Goal: Contribute content: Contribute content

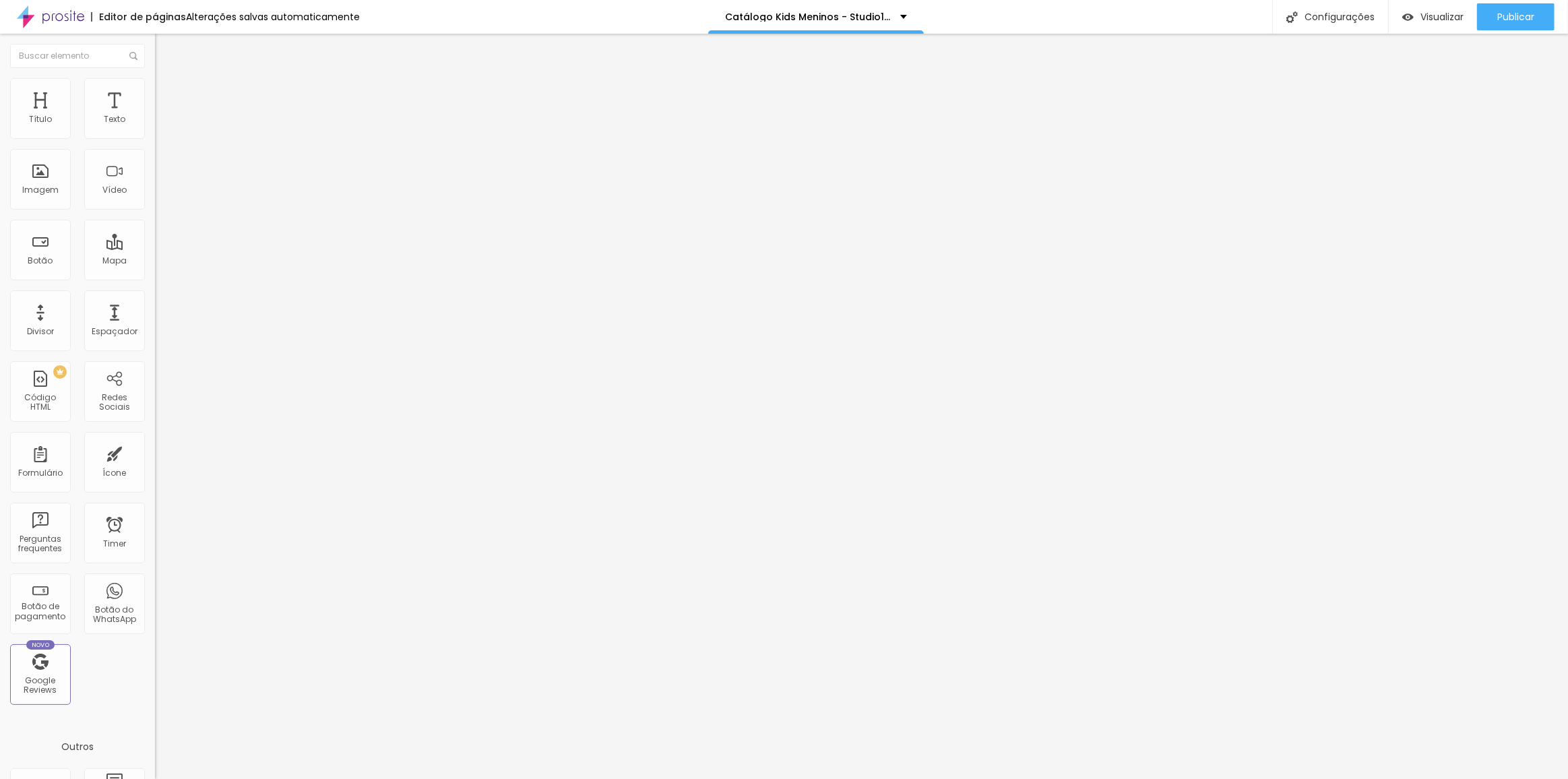
drag, startPoint x: 59, startPoint y: 261, endPoint x: 74, endPoint y: 260, distance: 15.0
click at [155, 466] on textarea "Oi Tia Gabi, tudo bem? este mês eu vou querer o cenário *Furô.* Obrigada(o). ❤" at bounding box center [231, 477] width 153 height 23
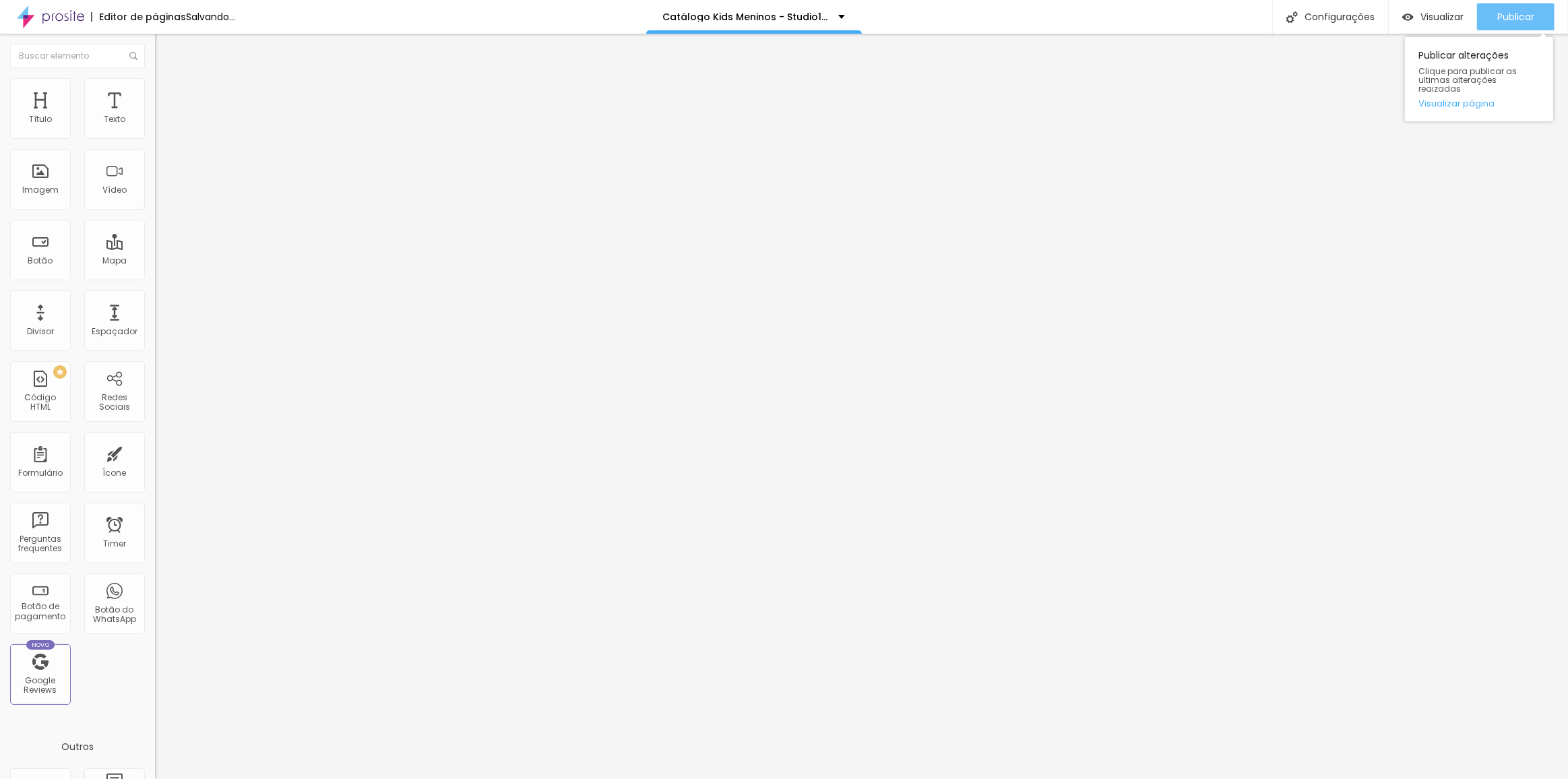
type textarea "Oi Tia Gabi, tudo bem? este mês eu vou querer o cenário *[PERSON_NAME].* Obriga…"
click at [1503, 21] on span "Publicar" at bounding box center [1516, 17] width 37 height 11
drag, startPoint x: 56, startPoint y: 255, endPoint x: 79, endPoint y: 256, distance: 23.0
click at [155, 466] on textarea "Oi Tia Gabi, tudo bem? este mês eu vou querer o cenário *Komb.* Obrigada(o). ❤" at bounding box center [231, 477] width 153 height 23
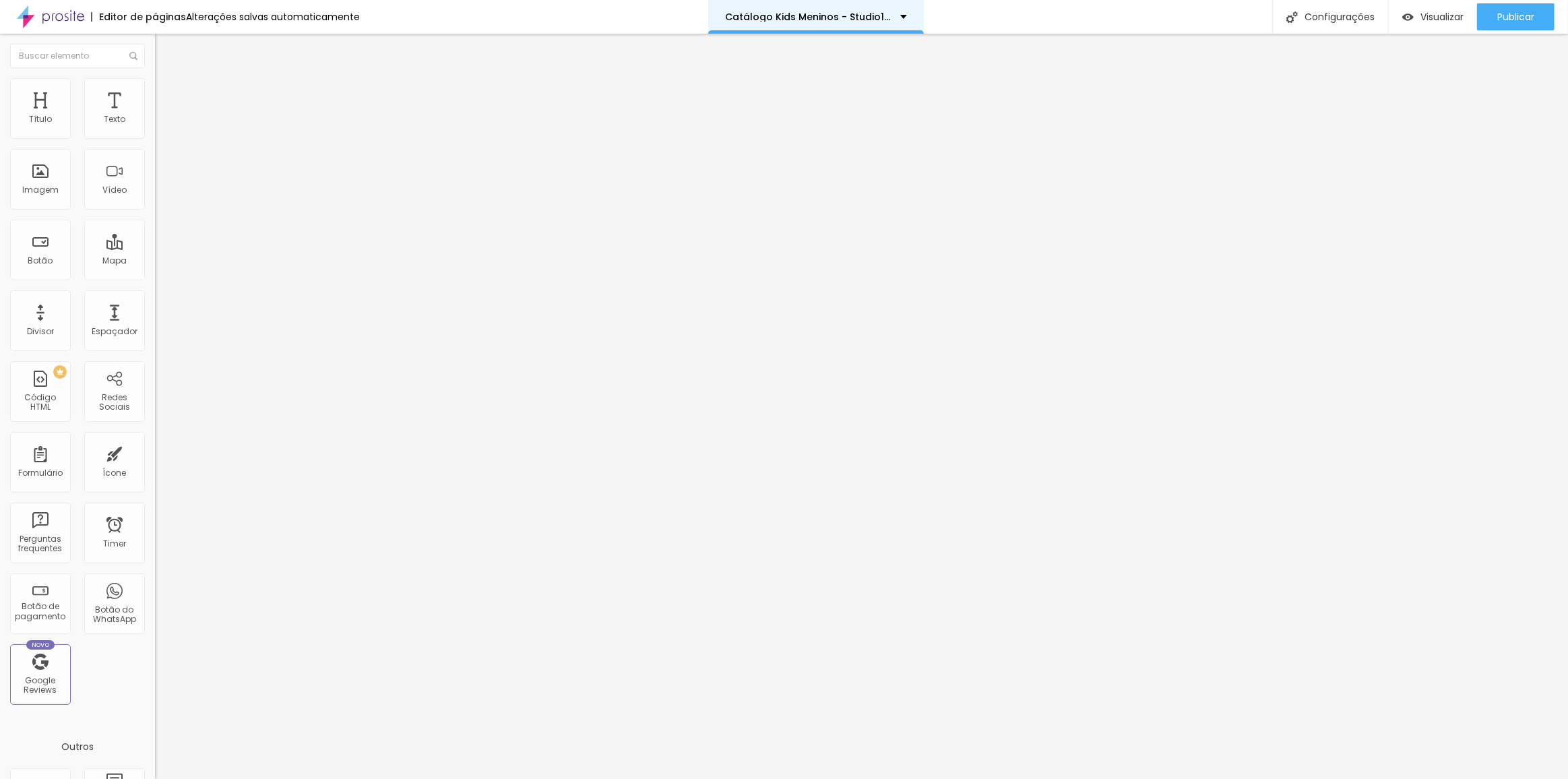
type textarea "Oi Tia Gabi, tudo bem? este mês eu vou querer o cenário *[PERSON_NAME].* Obriga…"
click at [1495, 21] on button "Publicar" at bounding box center [1516, 17] width 78 height 27
click at [155, 466] on textarea "Oi Tia Gabi, tudo bem? este mês eu vou querer o cenário *Arco boho.* Obrigada(o…" at bounding box center [231, 477] width 153 height 23
type textarea "Oi Tia Gabi, tudo bem? este mês eu vou querer o cenário *Arco boho Azul.* Obrig…"
drag, startPoint x: 126, startPoint y: 194, endPoint x: 119, endPoint y: 193, distance: 7.1
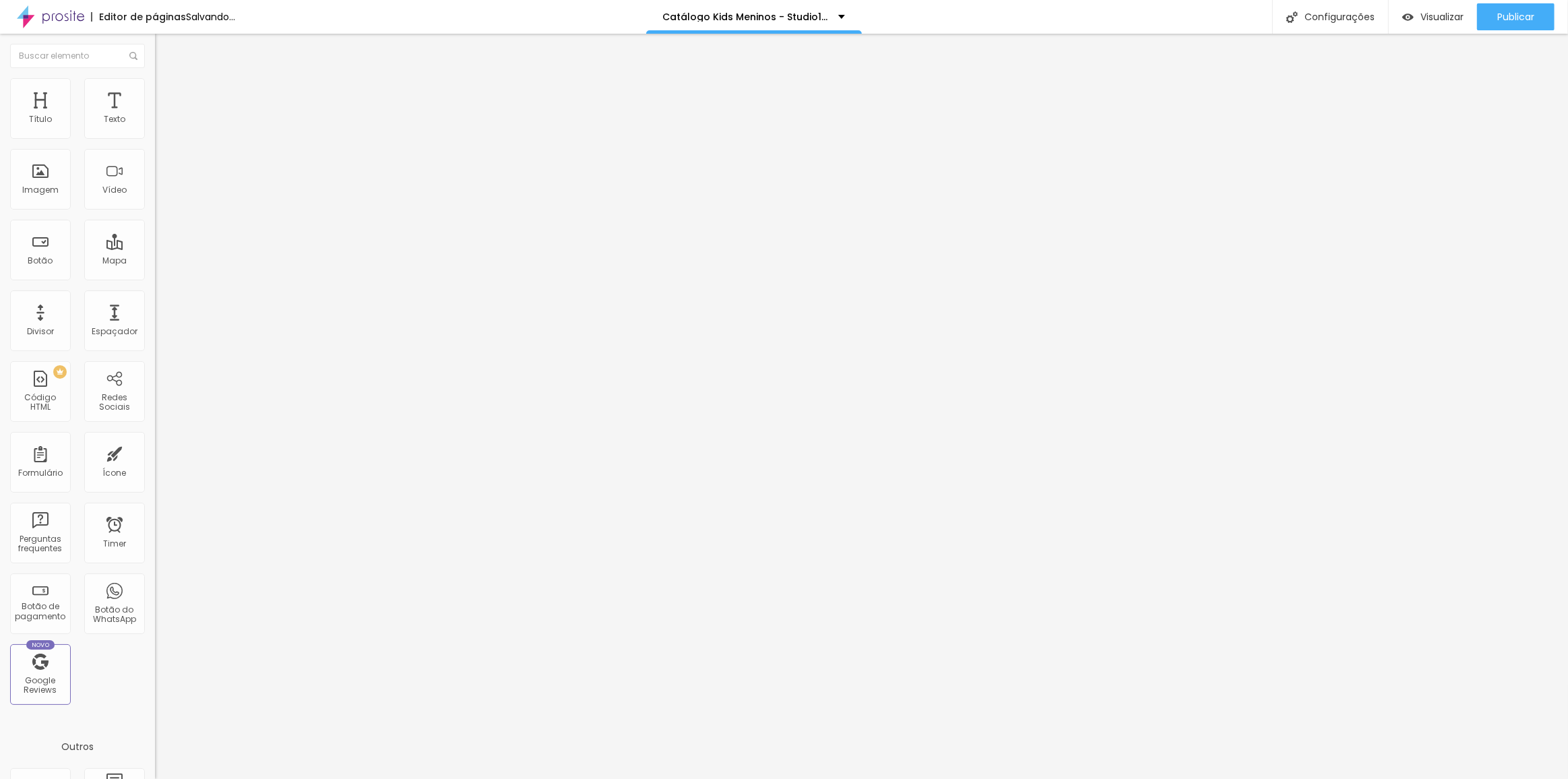
click at [228, 113] on img at bounding box center [233, 110] width 8 height 8
click at [155, 116] on span "Adicionar imagem" at bounding box center [198, 110] width 87 height 12
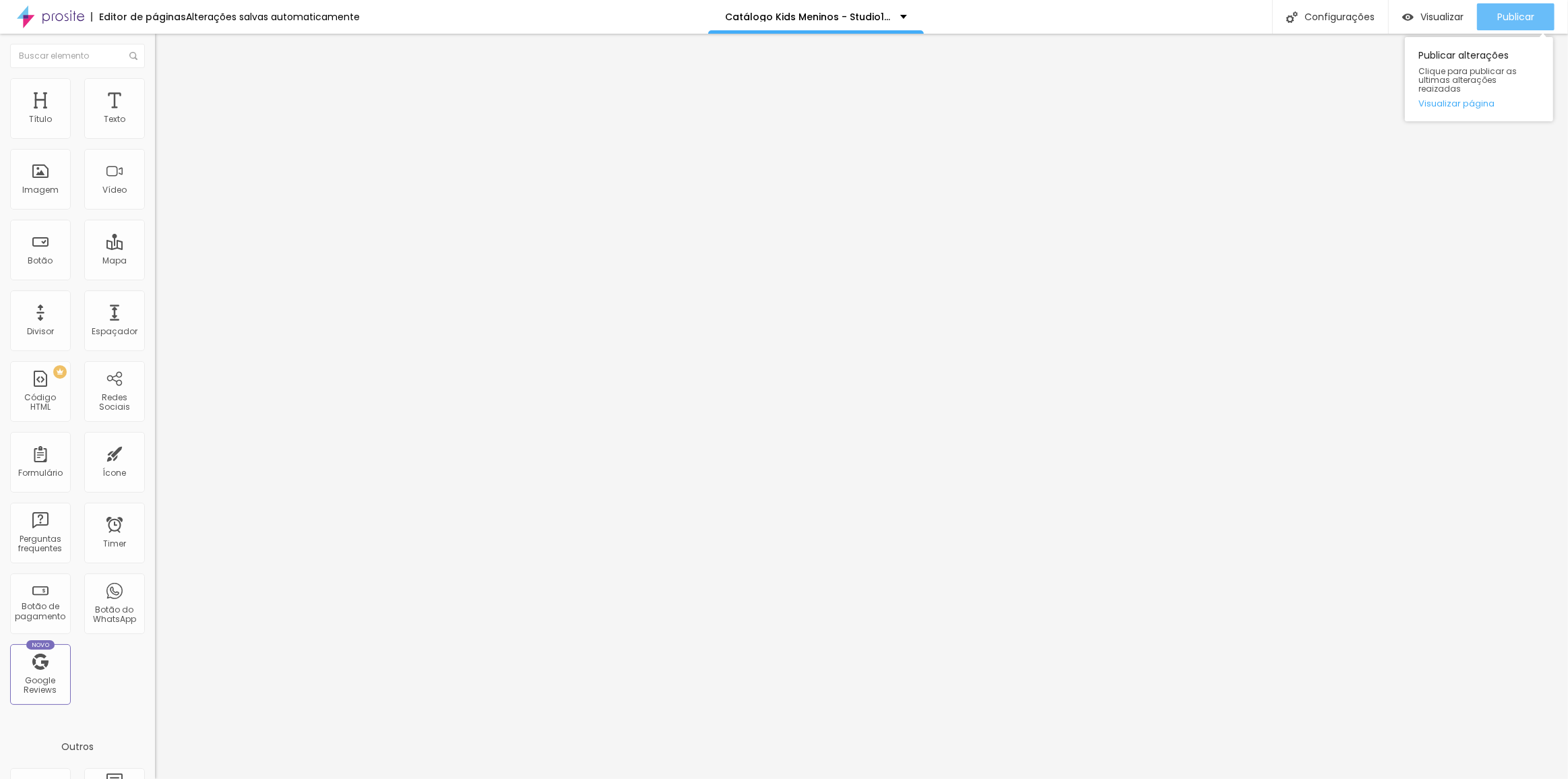
click at [1515, 12] on span "Publicar" at bounding box center [1516, 17] width 37 height 11
drag, startPoint x: 55, startPoint y: 258, endPoint x: 106, endPoint y: 257, distance: 51.0
click at [155, 466] on textarea "Oi Tia Gabi, tudo bem? este mês eu vou querer o cenário *STAR WARS.* Obrigada(o…" at bounding box center [231, 477] width 153 height 23
type textarea "Oi Tia Gabi, tudo bem? este mês eu vou querer o cenário *LIMÃOZINHO* Obrigada(o…"
click at [1498, 5] on div "Publicar" at bounding box center [1516, 17] width 37 height 27
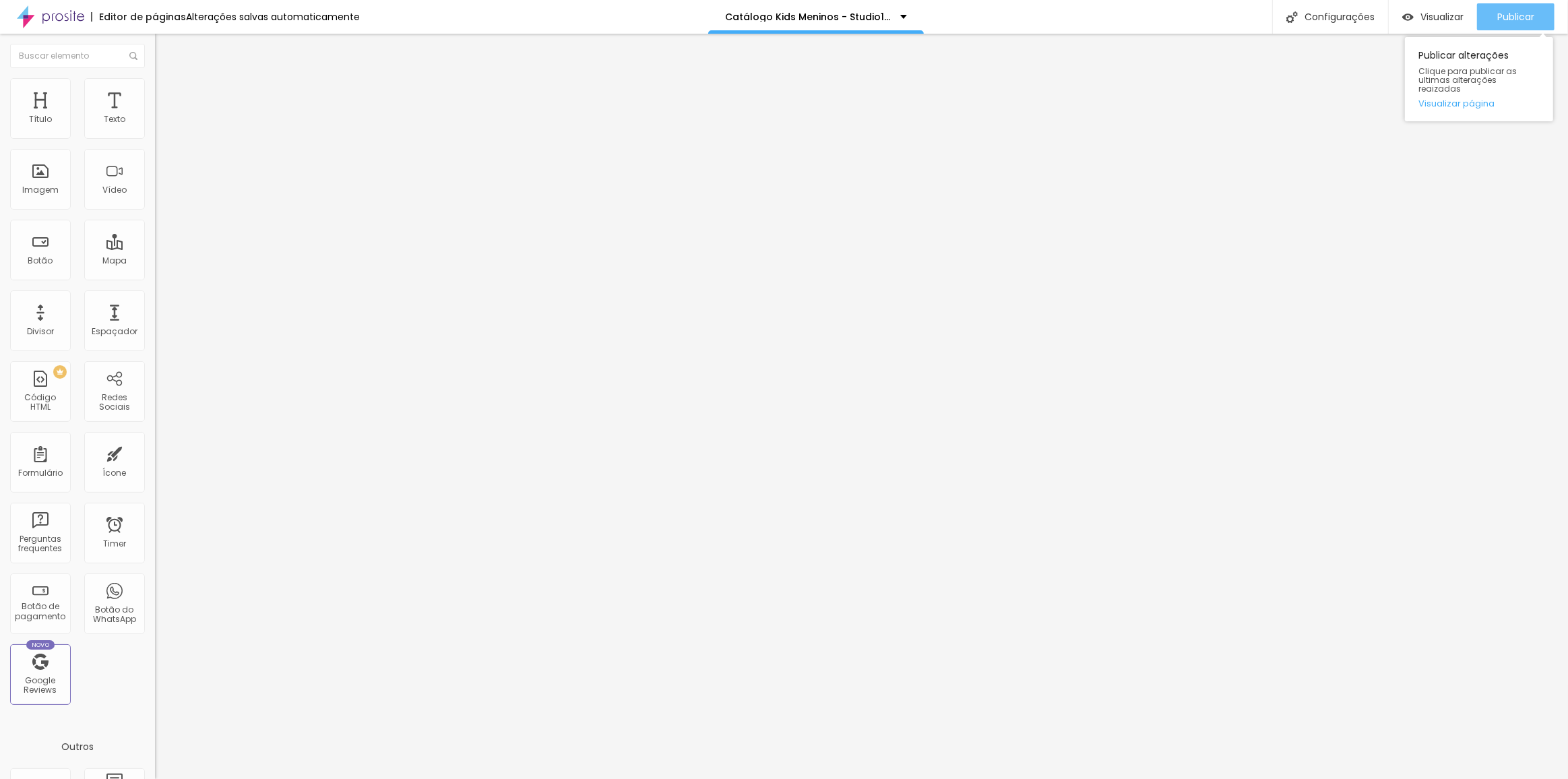
click at [1497, 15] on span "Publicar" at bounding box center [1516, 17] width 37 height 11
click at [1522, 12] on span "Publicar" at bounding box center [1516, 17] width 37 height 11
click at [1497, 19] on span "Publicar" at bounding box center [1516, 17] width 37 height 11
click at [1515, 19] on span "Publicar" at bounding box center [1516, 17] width 37 height 11
drag, startPoint x: 1492, startPoint y: 22, endPoint x: 1474, endPoint y: 25, distance: 18.2
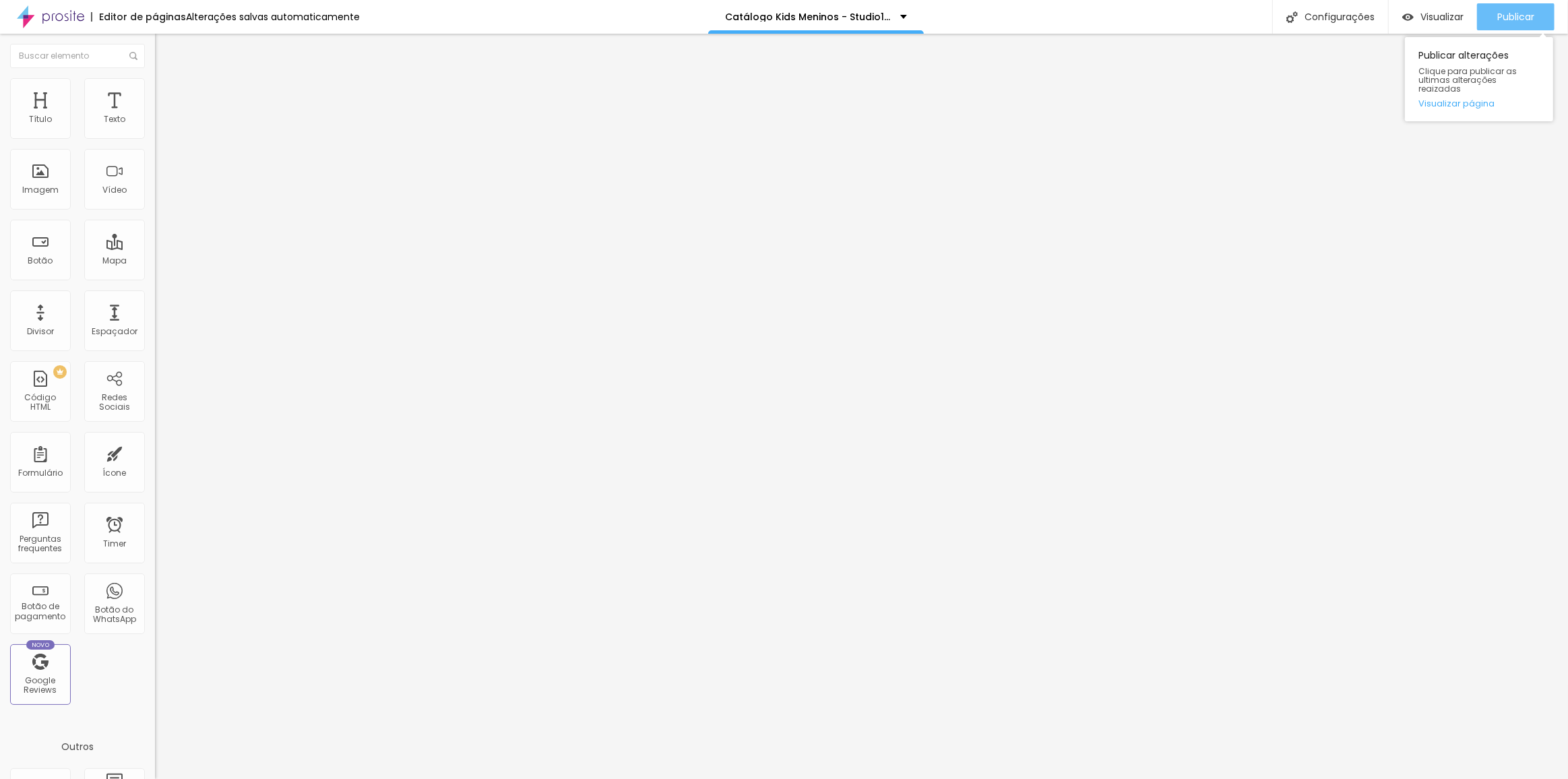
click at [1491, 22] on button "Publicar" at bounding box center [1516, 17] width 78 height 27
click at [1488, 9] on button "Publicar" at bounding box center [1516, 17] width 78 height 27
